Goal: Transaction & Acquisition: Book appointment/travel/reservation

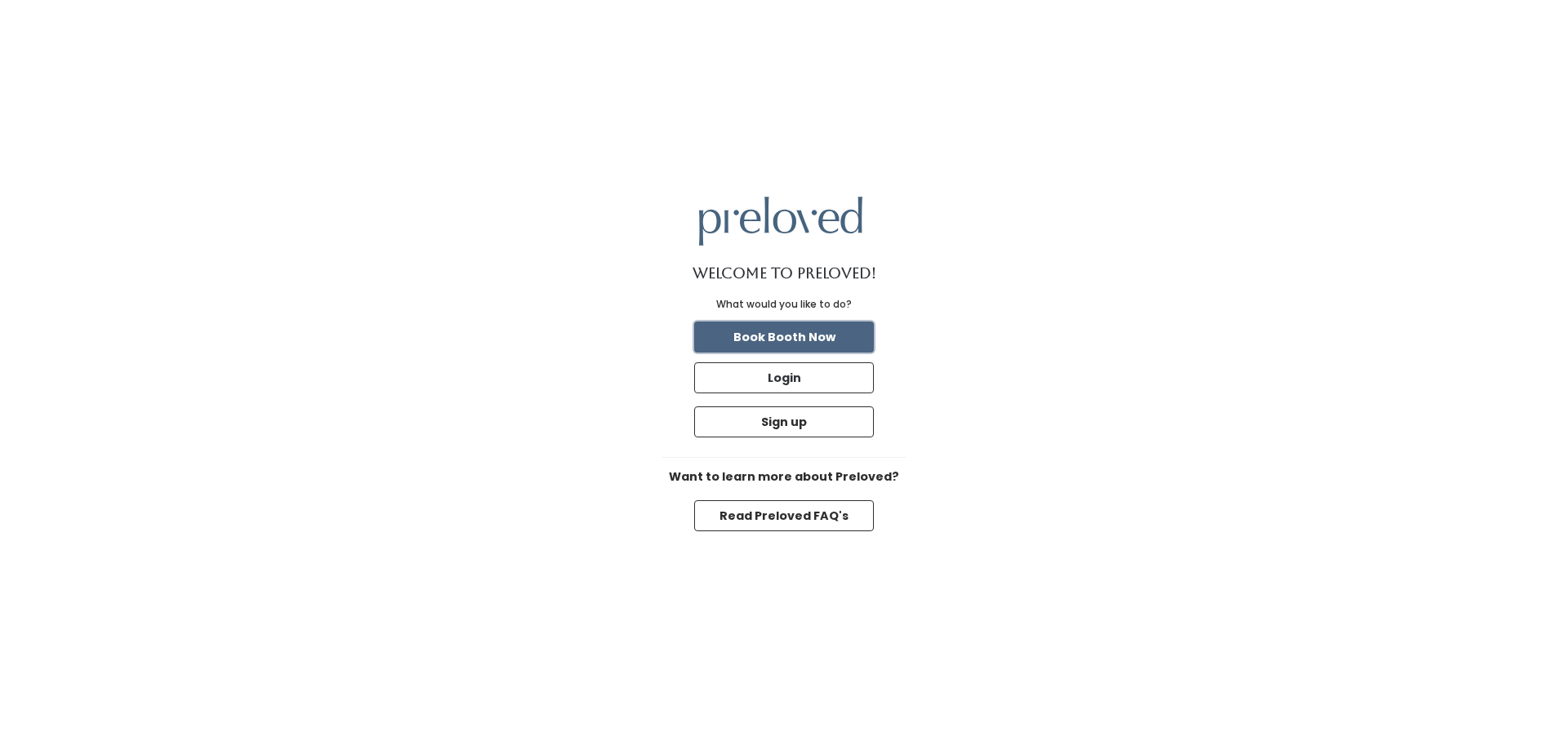
click at [803, 340] on button "Book Booth Now" at bounding box center [784, 336] width 180 height 31
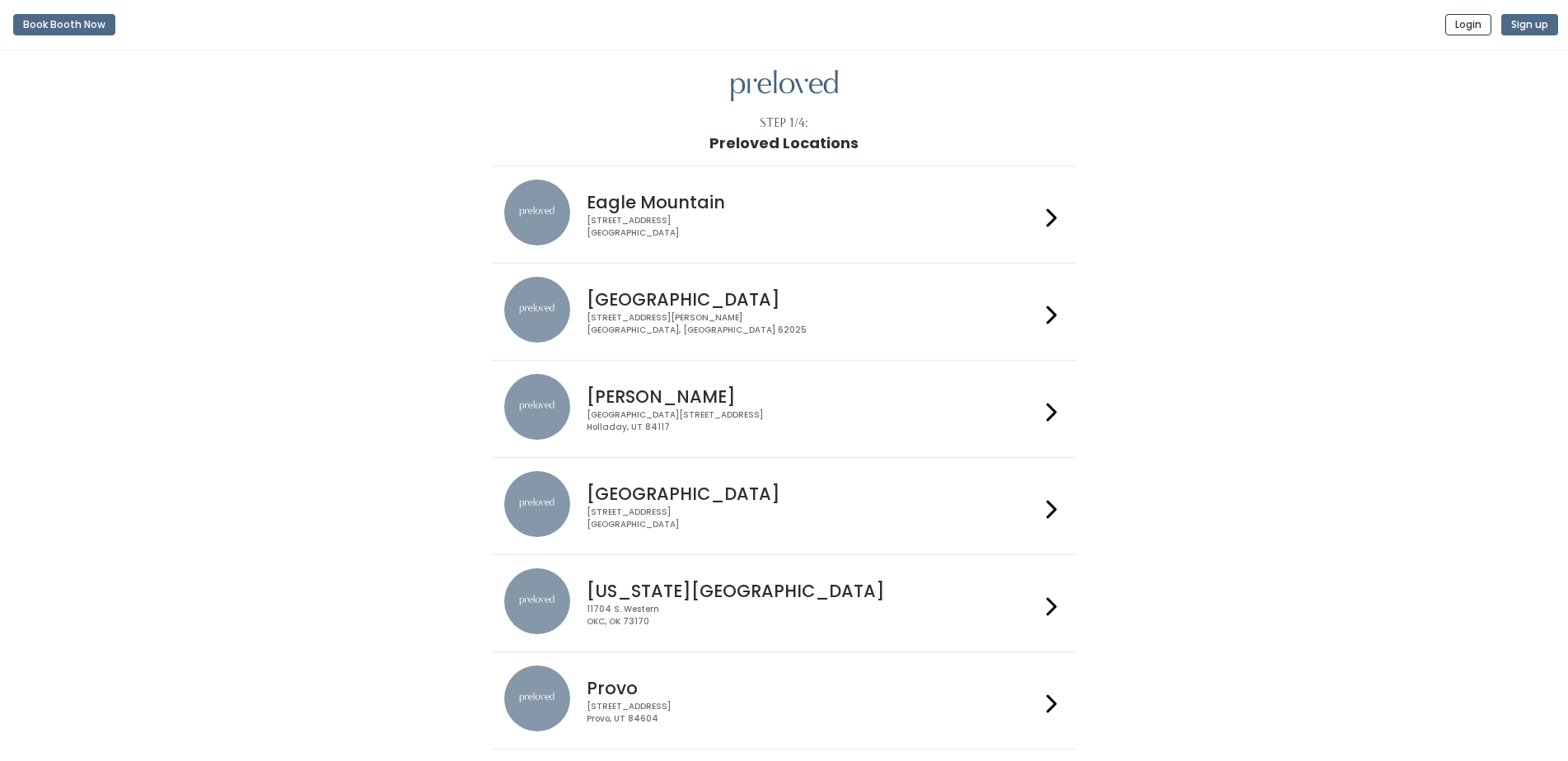
click at [640, 299] on h4 "Edwardsville" at bounding box center [813, 299] width 453 height 19
click at [1053, 313] on icon at bounding box center [1051, 315] width 10 height 24
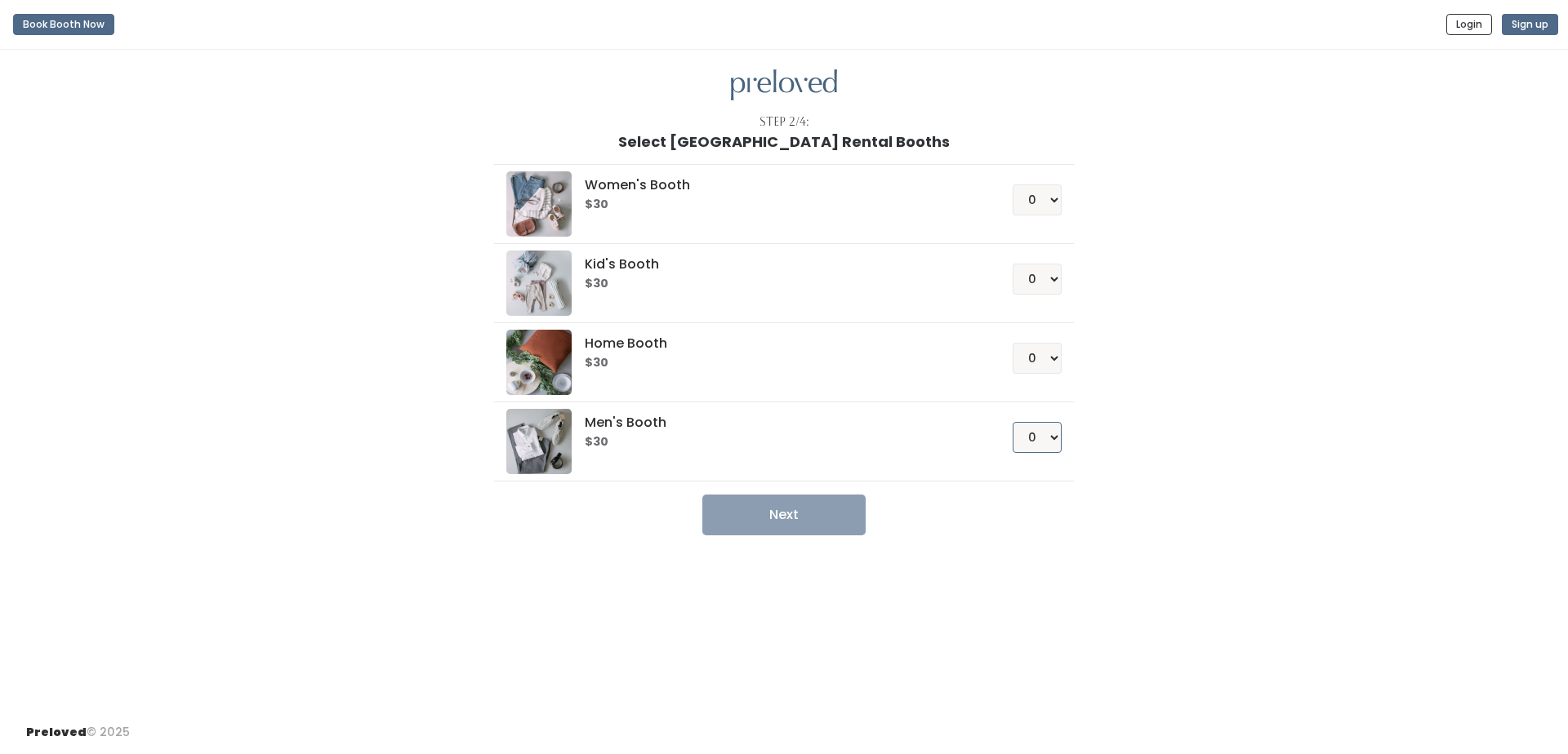
click at [1049, 437] on select "0 1 2 3 4" at bounding box center [1037, 437] width 49 height 31
select select "1"
click at [1013, 422] on select "0 1 2 3 4" at bounding box center [1037, 437] width 49 height 31
click at [778, 516] on button "Next" at bounding box center [784, 515] width 163 height 41
click at [1050, 438] on select "0 1 2 3 4" at bounding box center [1037, 437] width 49 height 31
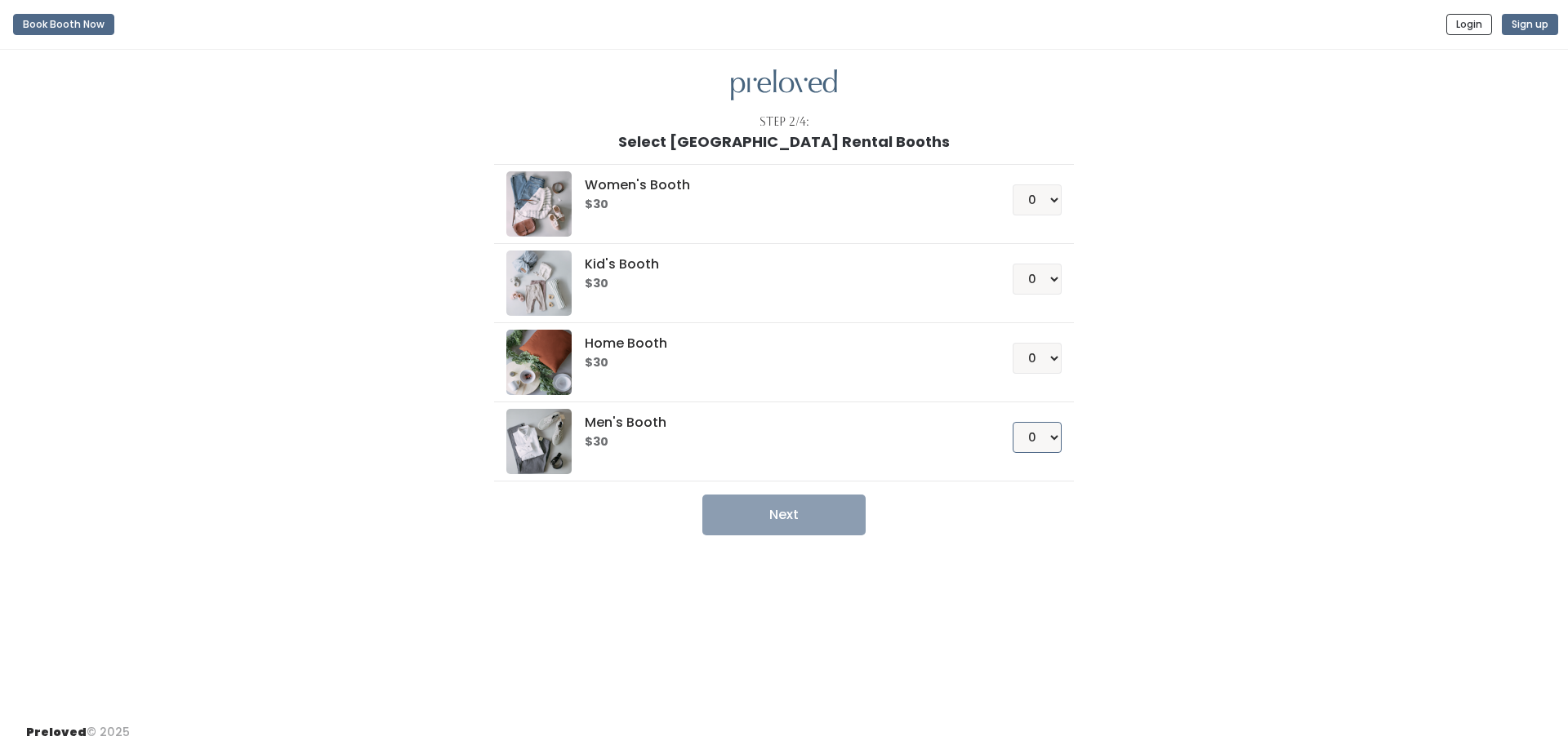
select select "1"
click at [1013, 422] on select "0 1 2 3 4" at bounding box center [1037, 437] width 49 height 31
click at [778, 512] on button "Next" at bounding box center [784, 515] width 163 height 41
click at [1054, 203] on select "0 1 2 3 4" at bounding box center [1037, 199] width 49 height 31
click at [1013, 184] on select "0 1 2 3 4" at bounding box center [1037, 199] width 49 height 31
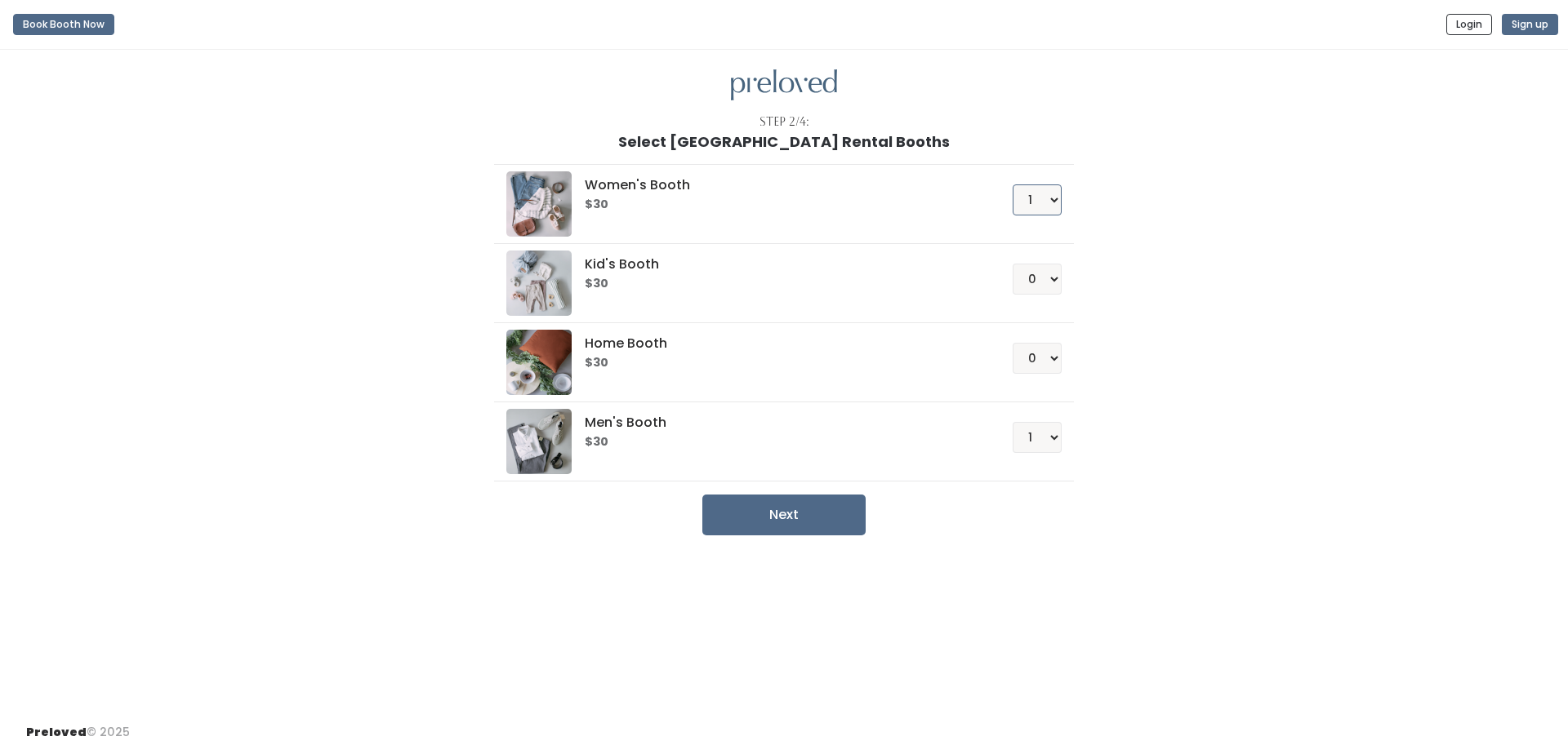
click at [1056, 199] on select "0 1 2 3 4" at bounding box center [1037, 199] width 49 height 31
select select "0"
click at [1013, 184] on select "0 1 2 3 4" at bounding box center [1037, 199] width 49 height 31
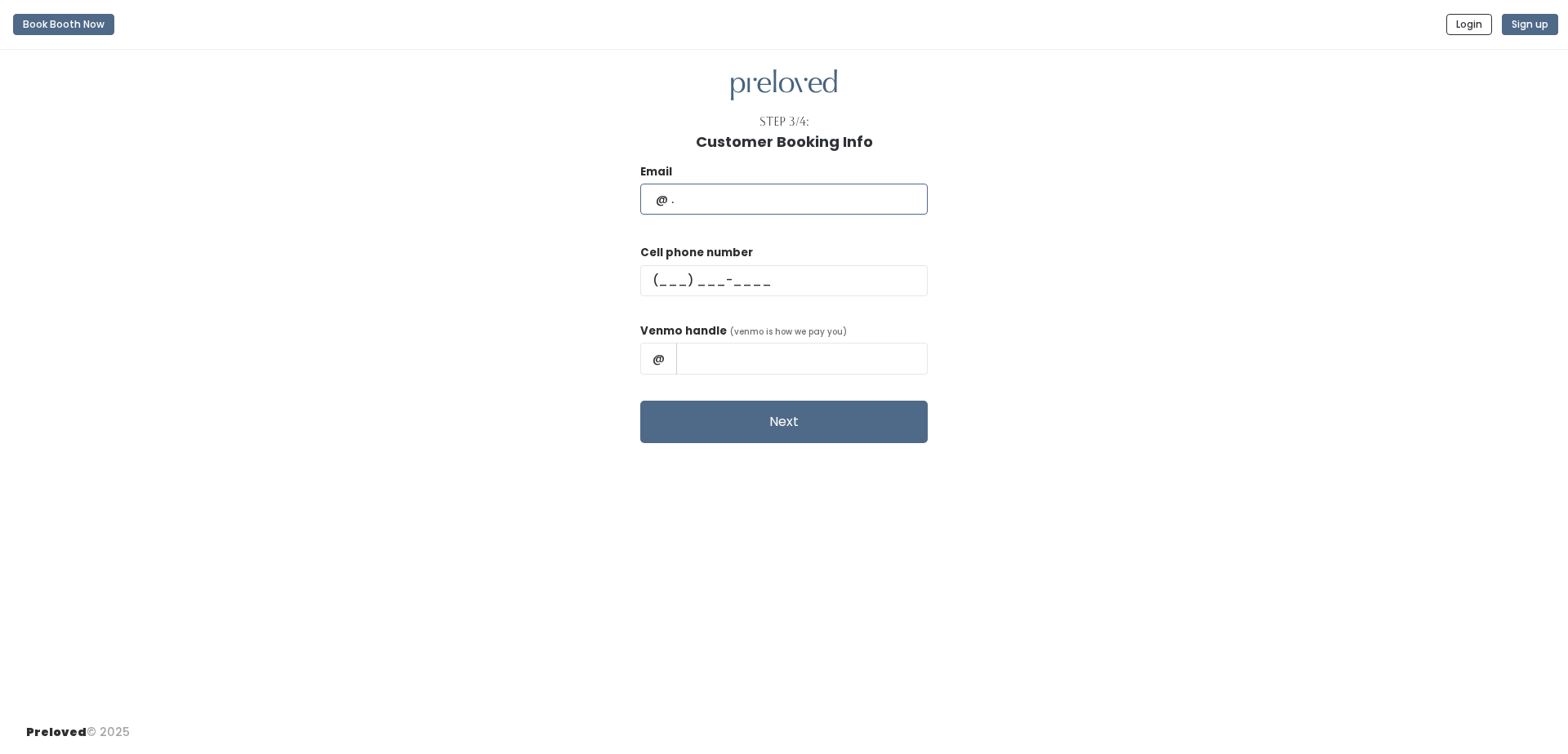
click at [686, 195] on input "text" at bounding box center [784, 198] width 287 height 31
type input "[EMAIL_ADDRESS][DOMAIN_NAME]"
click at [701, 279] on input "text" at bounding box center [784, 280] width 287 height 31
type input "[PHONE_NUMBER]"
type input "[PERSON_NAME]"
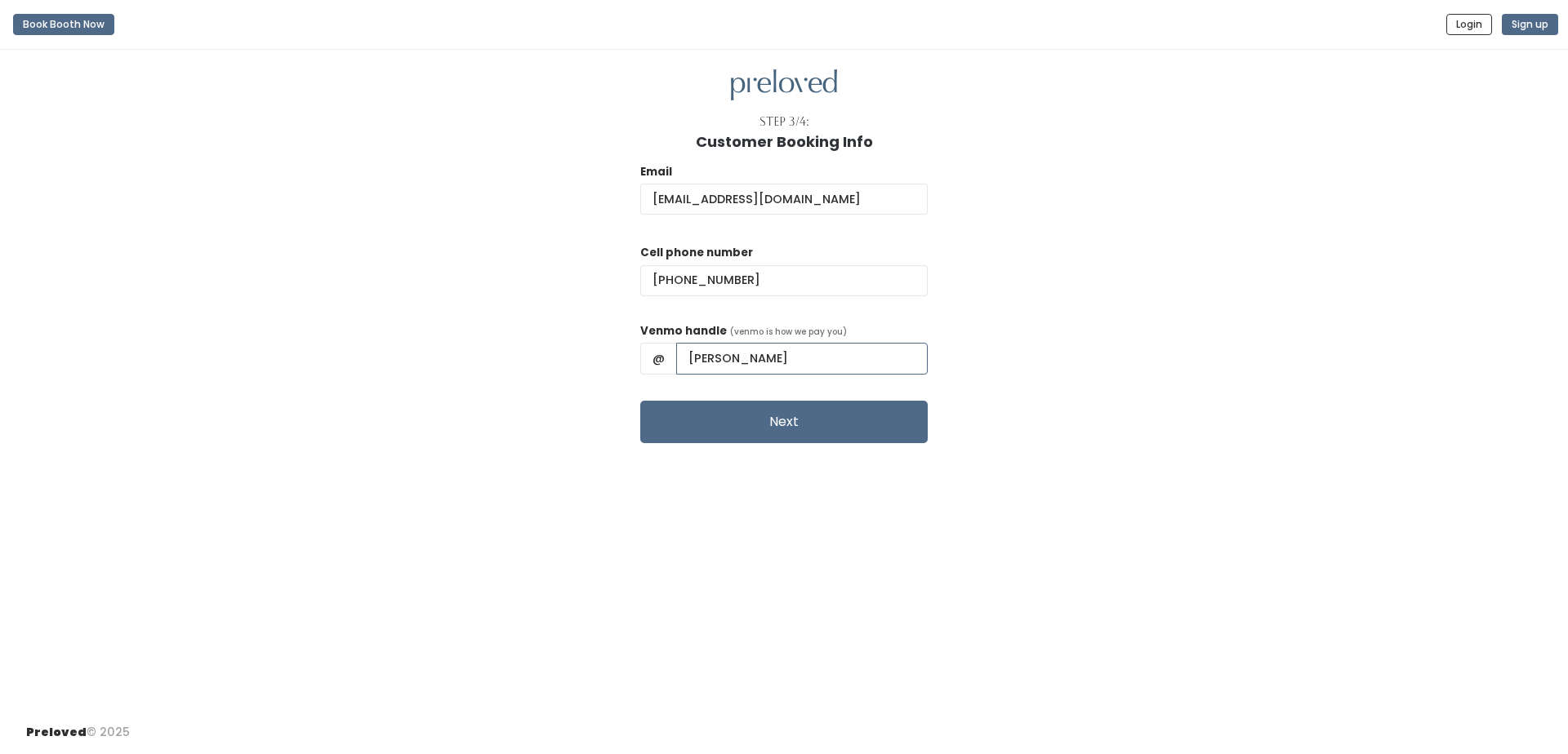
drag, startPoint x: 808, startPoint y: 360, endPoint x: 639, endPoint y: 351, distance: 169.2
click at [639, 351] on div "Email [EMAIL_ADDRESS][DOMAIN_NAME] Cell phone number [PHONE_NUMBER] Venmo handl…" at bounding box center [784, 296] width 1516 height 293
